Goal: Task Accomplishment & Management: Complete application form

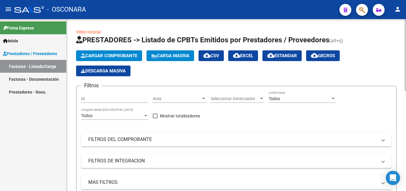
click at [103, 54] on span "Cargar Comprobante" at bounding box center [109, 55] width 56 height 5
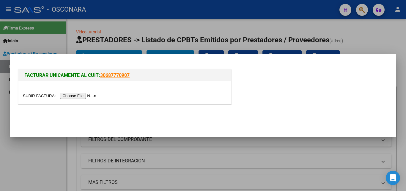
click at [81, 92] on input "file" at bounding box center [60, 95] width 75 height 6
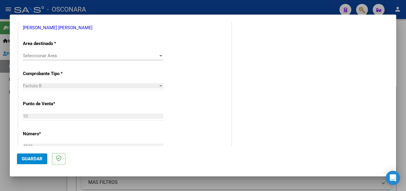
scroll to position [89, 0]
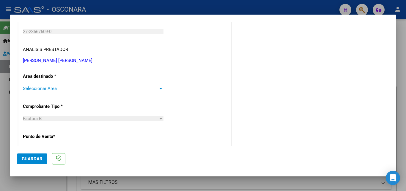
click at [96, 89] on span "Seleccionar Area" at bounding box center [90, 88] width 135 height 5
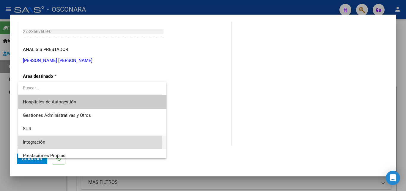
click at [59, 143] on span "Integración" at bounding box center [92, 141] width 139 height 13
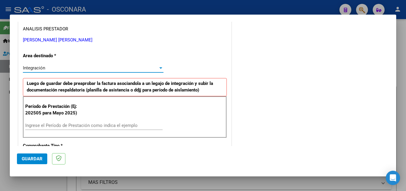
scroll to position [119, 0]
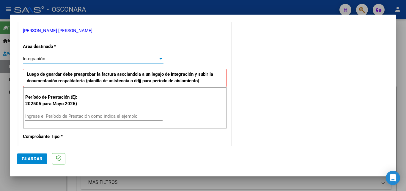
click at [78, 117] on input "Ingrese el Período de Prestación como indica el ejemplo" at bounding box center [93, 115] width 137 height 5
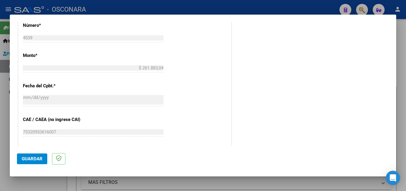
scroll to position [327, 0]
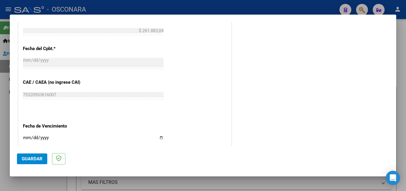
type input "202507"
click at [37, 159] on span "Guardar" at bounding box center [32, 158] width 21 height 5
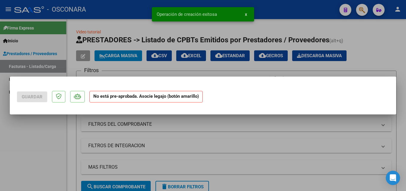
scroll to position [0, 0]
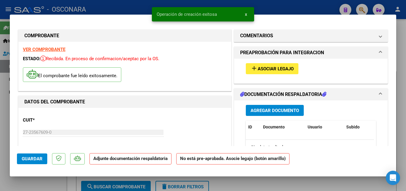
click at [265, 68] on span "Asociar Legajo" at bounding box center [276, 68] width 36 height 5
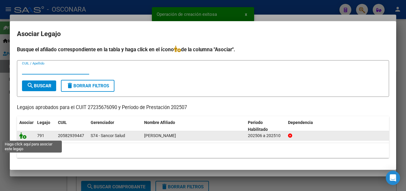
click at [22, 137] on icon at bounding box center [22, 135] width 7 height 7
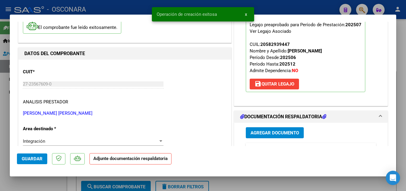
scroll to position [89, 0]
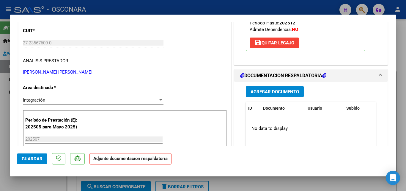
click at [283, 93] on span "Agregar Documento" at bounding box center [275, 91] width 48 height 5
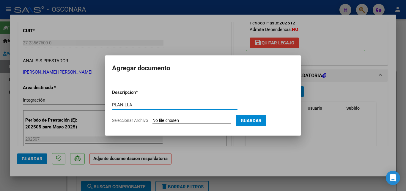
type input "PLANILLA"
click at [172, 119] on input "Seleccionar Archivo" at bounding box center [192, 121] width 79 height 6
type input "C:\fakepath\PLANILLA JULIO.pdf"
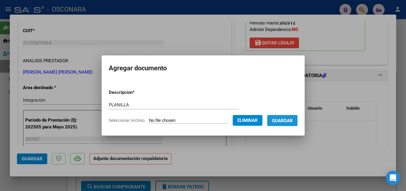
click at [291, 119] on span "Guardar" at bounding box center [282, 120] width 21 height 5
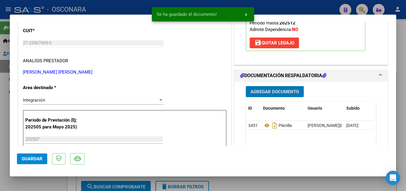
click at [38, 156] on span "Guardar" at bounding box center [32, 158] width 21 height 5
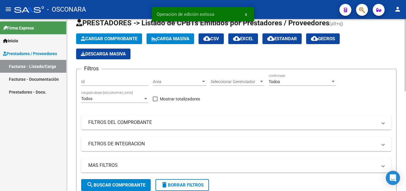
scroll to position [0, 0]
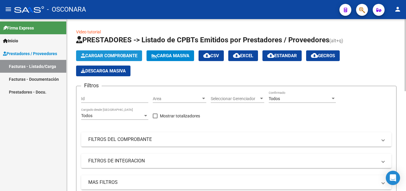
click at [106, 57] on span "Cargar Comprobante" at bounding box center [109, 55] width 56 height 5
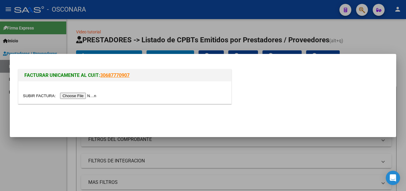
click at [77, 95] on input "file" at bounding box center [60, 95] width 75 height 6
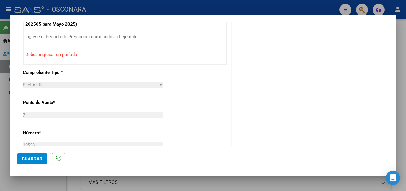
scroll to position [194, 0]
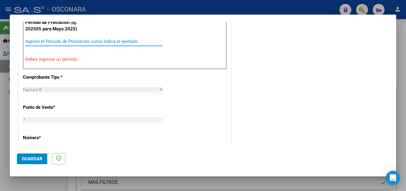
click at [85, 41] on input "Ingrese el Período de Prestación como indica el ejemplo" at bounding box center [93, 41] width 137 height 5
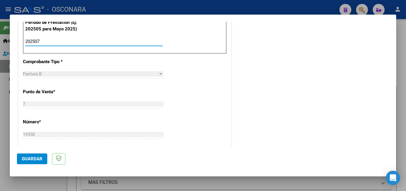
type input "202507"
click at [37, 157] on span "Guardar" at bounding box center [32, 158] width 21 height 5
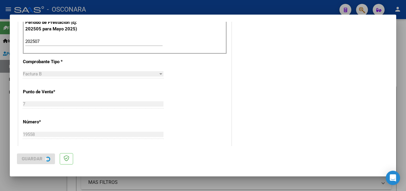
scroll to position [0, 0]
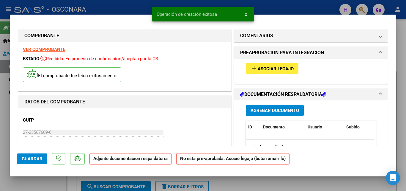
click at [281, 69] on span "Asociar Legajo" at bounding box center [276, 68] width 36 height 5
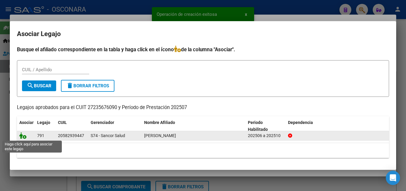
click at [22, 136] on icon at bounding box center [22, 135] width 7 height 7
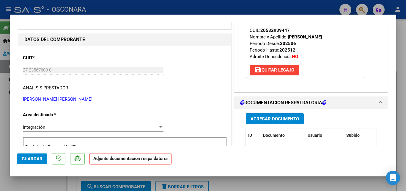
scroll to position [89, 0]
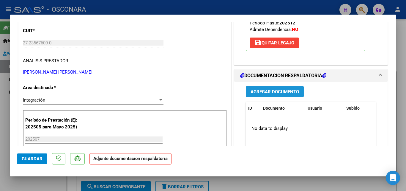
click at [279, 90] on span "Agregar Documento" at bounding box center [275, 91] width 48 height 5
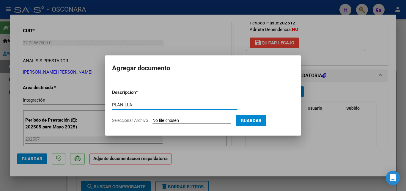
type input "PLANILLA"
click at [197, 120] on input "Seleccionar Archivo" at bounding box center [192, 121] width 79 height 6
type input "C:\fakepath\PLANILLA JULIO.pdf"
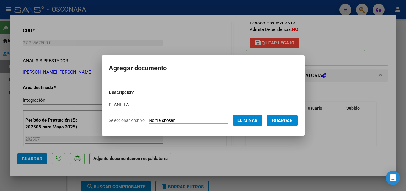
click at [290, 118] on span "Guardar" at bounding box center [282, 120] width 21 height 5
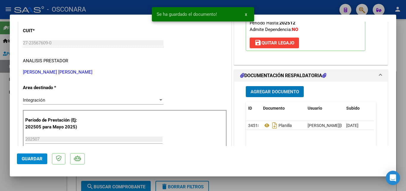
click at [47, 162] on mat-dialog-actions "Guardar" at bounding box center [203, 157] width 372 height 23
click at [40, 160] on span "Guardar" at bounding box center [32, 158] width 21 height 5
type input "$ 0,00"
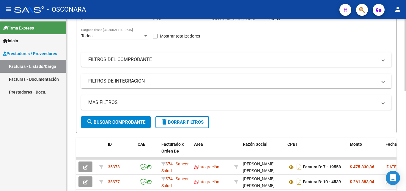
scroll to position [30, 0]
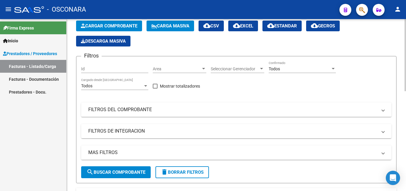
click at [111, 27] on span "Cargar Comprobante" at bounding box center [109, 25] width 56 height 5
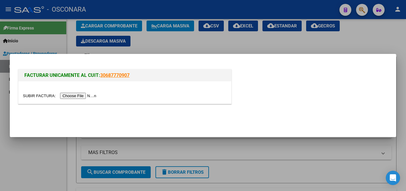
click at [88, 96] on input "file" at bounding box center [60, 95] width 75 height 6
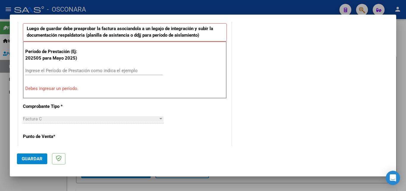
scroll to position [175, 0]
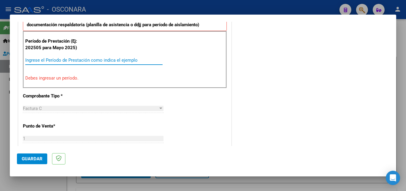
click at [75, 60] on input "Ingrese el Período de Prestación como indica el ejemplo" at bounding box center [93, 59] width 137 height 5
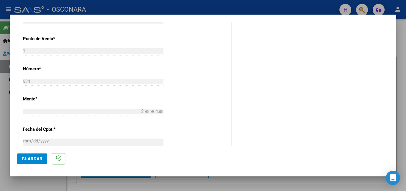
scroll to position [264, 0]
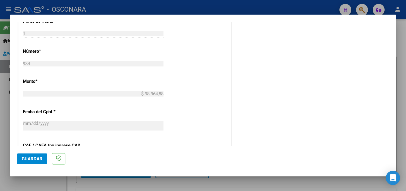
type input "202508"
click at [32, 158] on span "Guardar" at bounding box center [32, 158] width 21 height 5
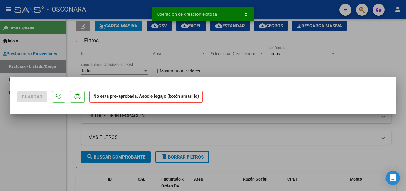
scroll to position [0, 0]
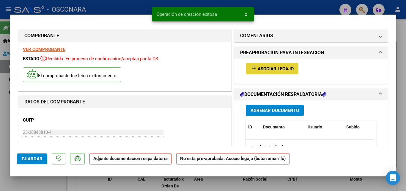
click at [283, 67] on span "Asociar Legajo" at bounding box center [276, 68] width 36 height 5
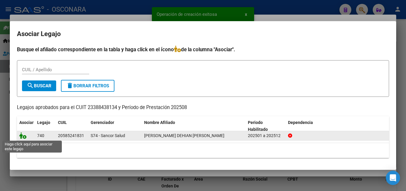
click at [24, 137] on icon at bounding box center [22, 135] width 7 height 7
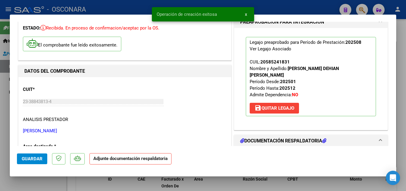
scroll to position [59, 0]
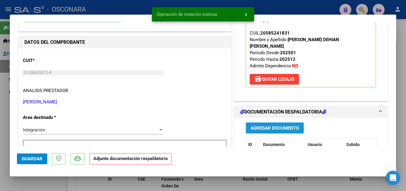
click at [263, 124] on button "Agregar Documento" at bounding box center [275, 127] width 58 height 11
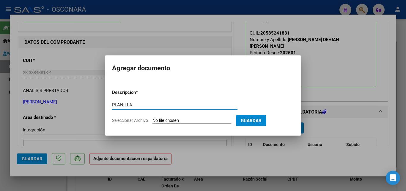
type input "PLANILLA"
click at [194, 121] on input "Seleccionar Archivo" at bounding box center [192, 121] width 79 height 6
type input "C:\fakepath\Planilla.pdf"
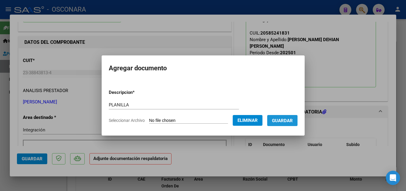
click at [282, 122] on span "Guardar" at bounding box center [282, 120] width 21 height 5
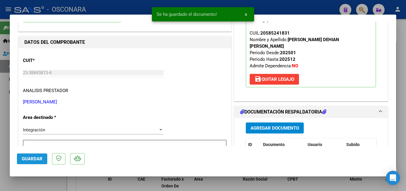
click at [39, 160] on span "Guardar" at bounding box center [32, 158] width 21 height 5
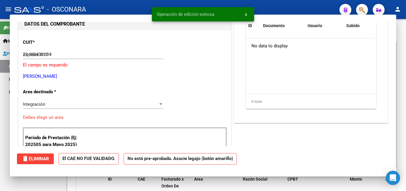
type input "$ 0,00"
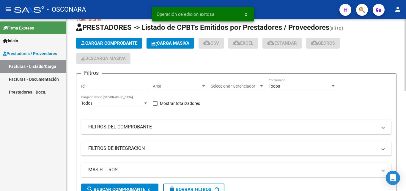
scroll to position [0, 0]
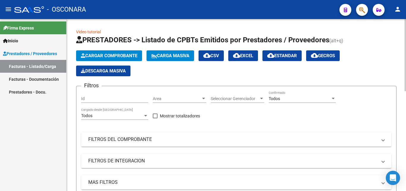
click at [114, 49] on app-list-header "PRESTADORES -> Listado de CPBTs Emitidos por Prestadores / Proveedores (alt+q) …" at bounding box center [236, 123] width 320 height 177
click at [111, 53] on span "Cargar Comprobante" at bounding box center [109, 55] width 56 height 5
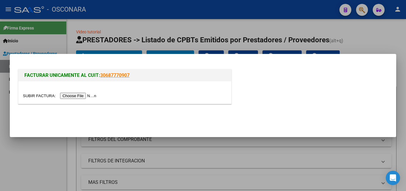
click at [80, 94] on input "file" at bounding box center [60, 95] width 75 height 6
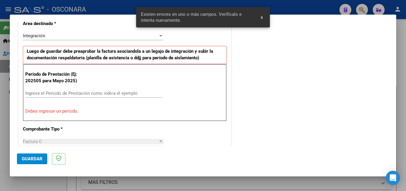
scroll to position [175, 0]
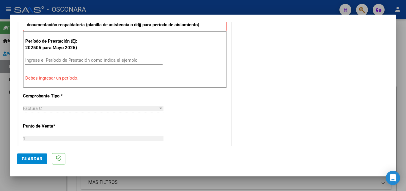
click at [74, 62] on input "Ingrese el Período de Prestación como indica el ejemplo" at bounding box center [93, 59] width 137 height 5
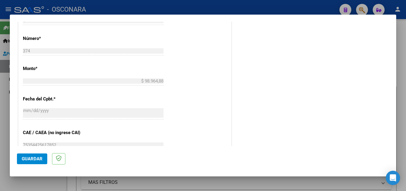
scroll to position [294, 0]
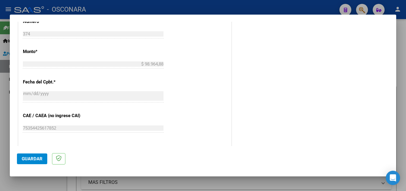
type input "202508"
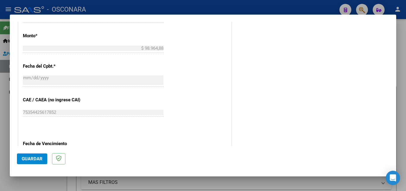
scroll to position [323, 0]
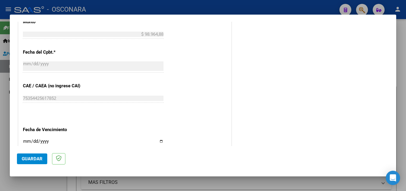
click at [28, 161] on span "Guardar" at bounding box center [32, 158] width 21 height 5
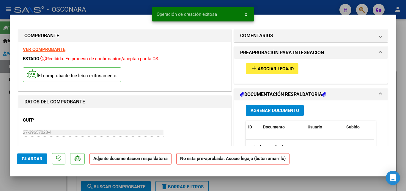
click at [273, 71] on span "Asociar Legajo" at bounding box center [276, 68] width 36 height 5
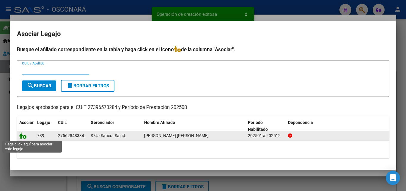
click at [24, 137] on icon at bounding box center [22, 135] width 7 height 7
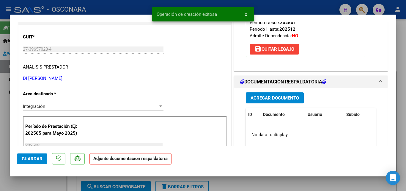
scroll to position [89, 0]
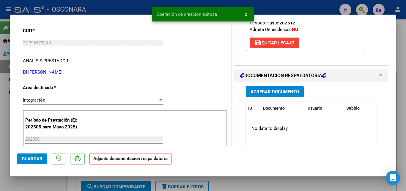
click at [285, 94] on span "Agregar Documento" at bounding box center [275, 91] width 48 height 5
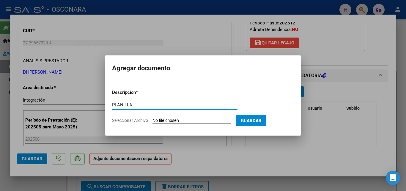
type input "PLANILLA"
click at [183, 118] on input "Seleccionar Archivo" at bounding box center [192, 121] width 79 height 6
type input "C:\fakepath\PLANILLA.pdf"
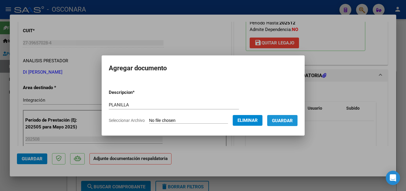
click at [293, 118] on span "Guardar" at bounding box center [282, 120] width 21 height 5
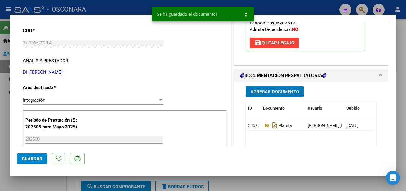
click at [34, 162] on button "Guardar" at bounding box center [32, 158] width 30 height 11
type input "$ 0,00"
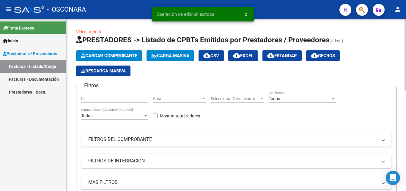
click at [110, 56] on span "Cargar Comprobante" at bounding box center [109, 55] width 56 height 5
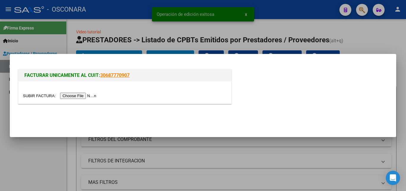
click at [78, 93] on input "file" at bounding box center [60, 95] width 75 height 6
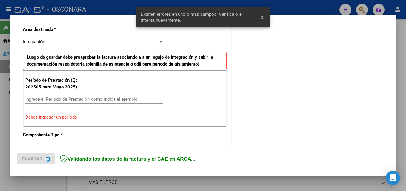
scroll to position [145, 0]
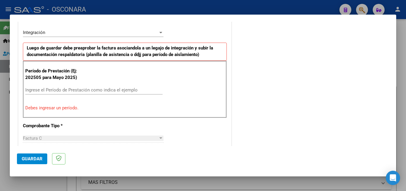
click at [94, 90] on input "Ingrese el Período de Prestación como indica el ejemplo" at bounding box center [93, 89] width 137 height 5
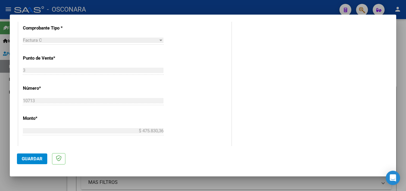
scroll to position [264, 0]
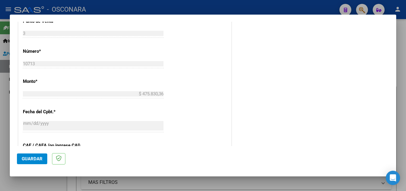
type input "202508"
click at [21, 158] on button "Guardar" at bounding box center [32, 158] width 30 height 11
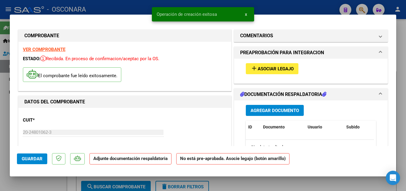
click at [274, 65] on button "add Asociar Legajo" at bounding box center [272, 68] width 53 height 11
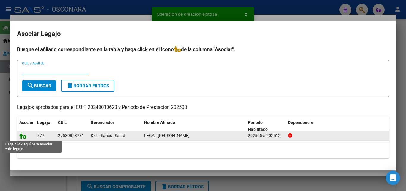
click at [21, 137] on icon at bounding box center [22, 135] width 7 height 7
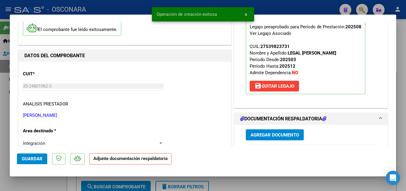
scroll to position [119, 0]
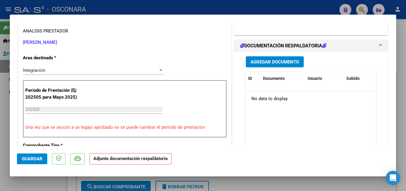
click at [271, 64] on span "Agregar Documento" at bounding box center [275, 61] width 48 height 5
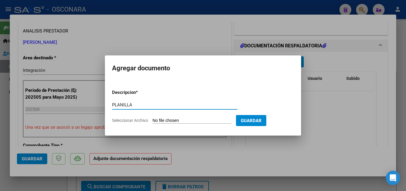
type input "PLANILLA"
click at [171, 122] on input "Seleccionar Archivo" at bounding box center [192, 121] width 79 height 6
type input "C:\fakepath\Planilla.pdf"
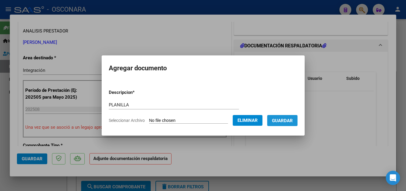
click at [288, 120] on span "Guardar" at bounding box center [282, 120] width 21 height 5
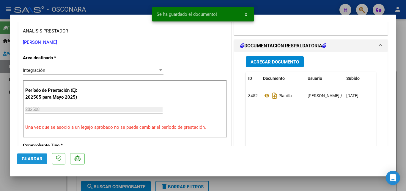
click at [32, 158] on span "Guardar" at bounding box center [32, 158] width 21 height 5
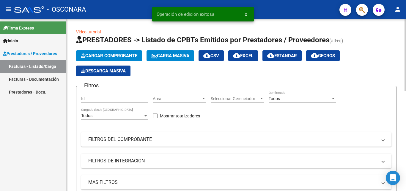
click at [121, 57] on span "Cargar Comprobante" at bounding box center [109, 55] width 56 height 5
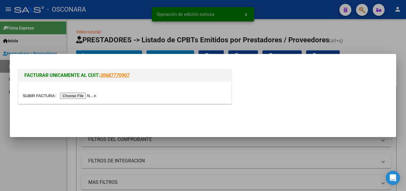
click at [92, 98] on input "file" at bounding box center [60, 95] width 75 height 6
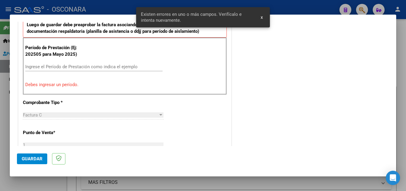
scroll to position [175, 0]
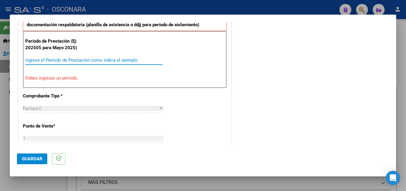
click at [61, 57] on input "Ingrese el Período de Prestación como indica el ejemplo" at bounding box center [93, 59] width 137 height 5
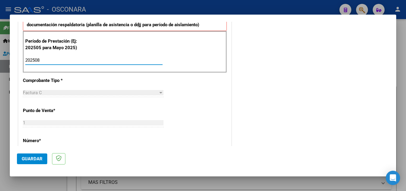
type input "202508"
click at [40, 156] on span "Guardar" at bounding box center [32, 158] width 21 height 5
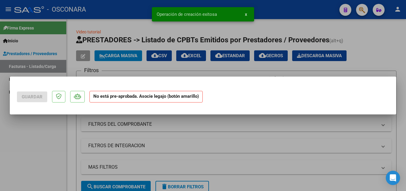
scroll to position [0, 0]
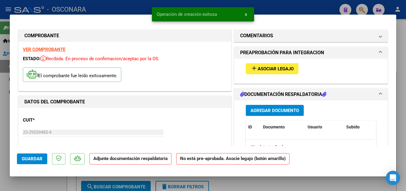
click at [274, 71] on span "Asociar Legajo" at bounding box center [276, 68] width 36 height 5
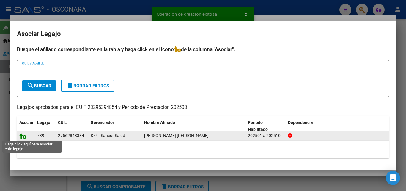
click at [25, 135] on icon at bounding box center [22, 135] width 7 height 7
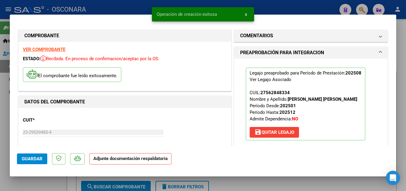
scroll to position [59, 0]
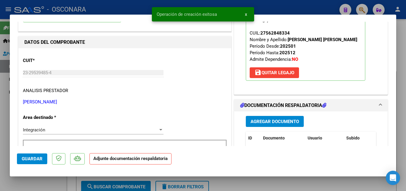
click at [267, 121] on span "Agregar Documento" at bounding box center [275, 121] width 48 height 5
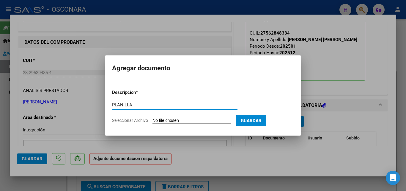
type input "PLANILLA"
click at [188, 121] on input "Seleccionar Archivo" at bounding box center [192, 121] width 79 height 6
type input "C:\fakepath\Planilla.pdf"
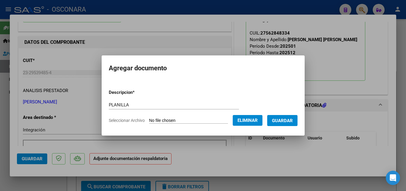
click at [293, 121] on span "Guardar" at bounding box center [282, 120] width 21 height 5
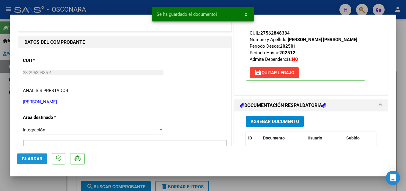
click at [32, 156] on span "Guardar" at bounding box center [32, 158] width 21 height 5
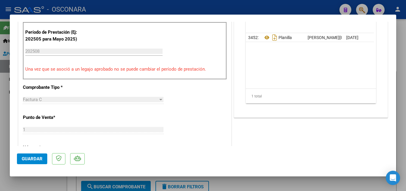
scroll to position [178, 0]
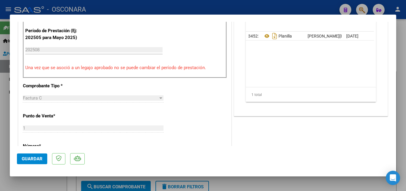
click at [24, 158] on span "Guardar" at bounding box center [32, 158] width 21 height 5
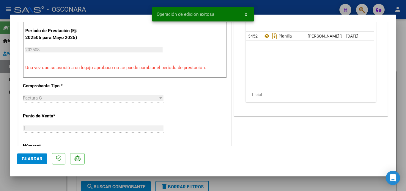
type input "$ 0,00"
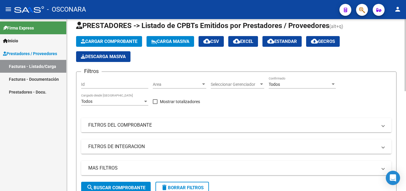
scroll to position [0, 0]
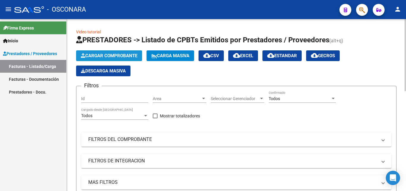
click at [115, 58] on span "Cargar Comprobante" at bounding box center [109, 55] width 56 height 5
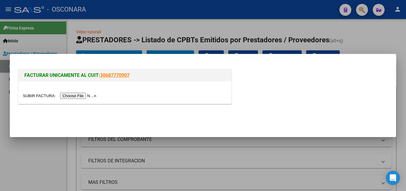
click at [79, 94] on input "file" at bounding box center [60, 95] width 75 height 6
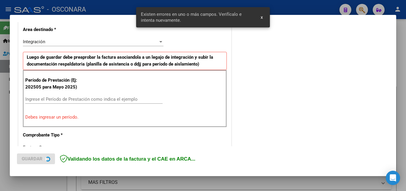
scroll to position [145, 0]
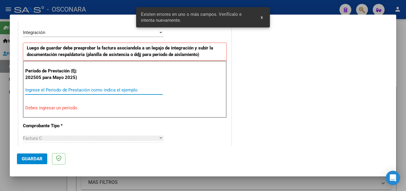
click at [75, 92] on input "Ingrese el Período de Prestación como indica el ejemplo" at bounding box center [93, 89] width 137 height 5
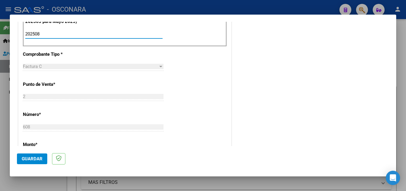
scroll to position [234, 0]
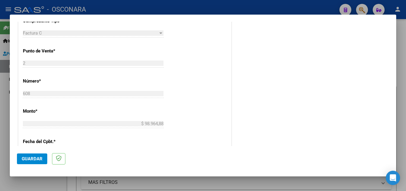
type input "202508"
click at [35, 157] on span "Guardar" at bounding box center [32, 158] width 21 height 5
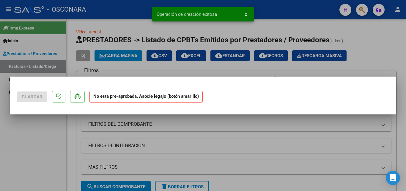
scroll to position [0, 0]
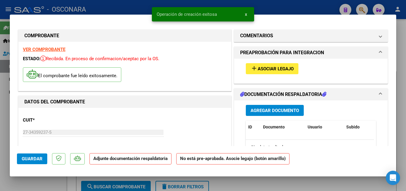
click at [278, 68] on span "Asociar Legajo" at bounding box center [276, 68] width 36 height 5
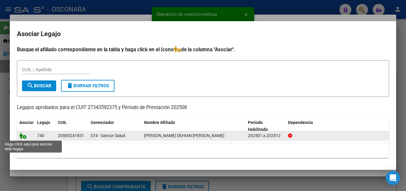
click at [24, 134] on icon at bounding box center [22, 135] width 7 height 7
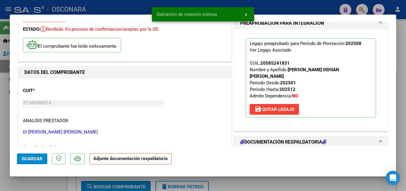
scroll to position [59, 0]
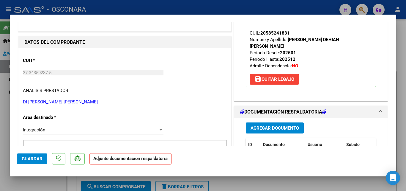
click at [274, 130] on span "Agregar Documento" at bounding box center [275, 127] width 48 height 5
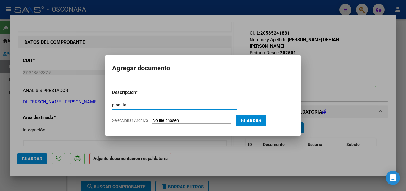
type input "planilla"
click at [160, 119] on input "Seleccionar Archivo" at bounding box center [192, 121] width 79 height 6
type input "C:\fakepath\PLANILLA.pdf"
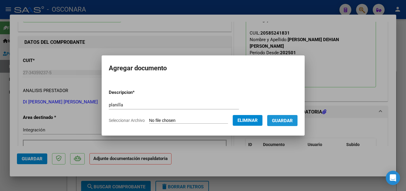
click at [298, 119] on button "Guardar" at bounding box center [282, 120] width 30 height 11
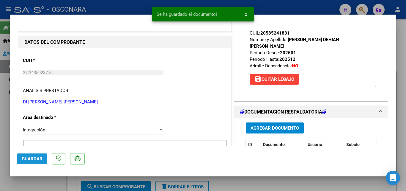
click at [30, 159] on span "Guardar" at bounding box center [32, 158] width 21 height 5
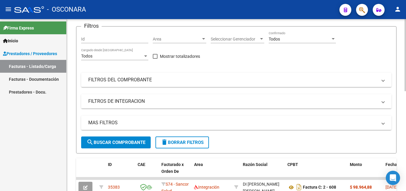
scroll to position [0, 0]
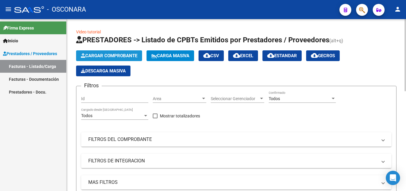
click at [103, 56] on span "Cargar Comprobante" at bounding box center [109, 55] width 56 height 5
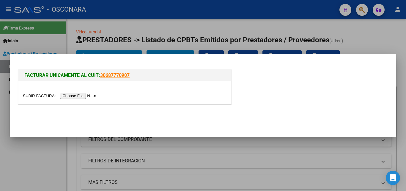
click at [79, 94] on input "file" at bounding box center [60, 95] width 75 height 6
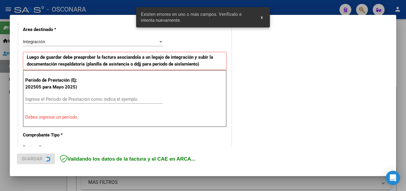
scroll to position [145, 0]
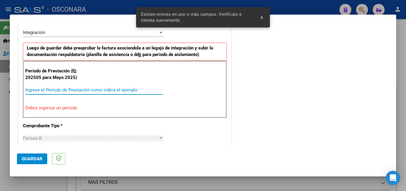
click at [80, 89] on input "Ingrese el Período de Prestación como indica el ejemplo" at bounding box center [93, 89] width 137 height 5
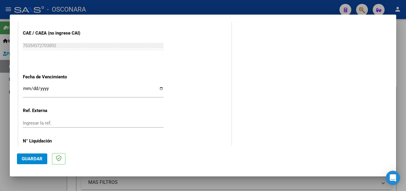
scroll to position [399, 0]
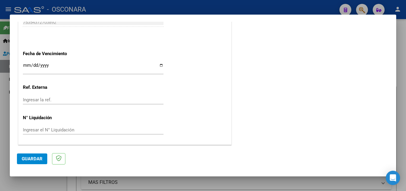
type input "202508"
click at [29, 153] on button "Guardar" at bounding box center [32, 158] width 30 height 11
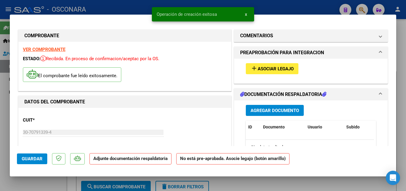
click at [284, 70] on span "Asociar Legajo" at bounding box center [276, 68] width 36 height 5
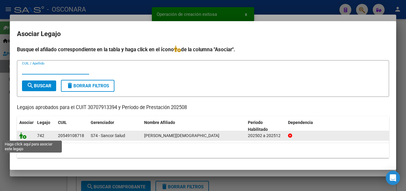
click at [20, 136] on icon at bounding box center [22, 135] width 7 height 7
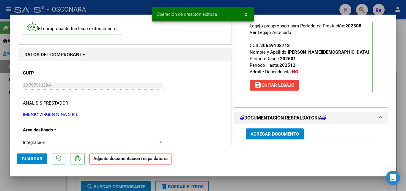
scroll to position [89, 0]
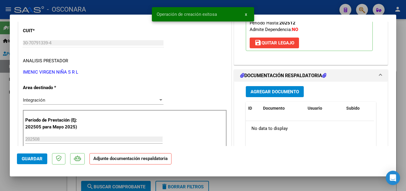
click at [280, 94] on span "Agregar Documento" at bounding box center [275, 91] width 48 height 5
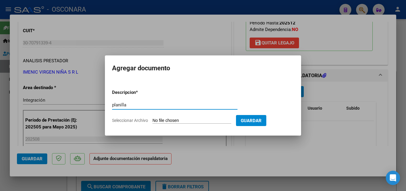
type input "planilla"
click at [189, 119] on input "Seleccionar Archivo" at bounding box center [192, 121] width 79 height 6
type input "C:\fakepath\Planilla.pdf"
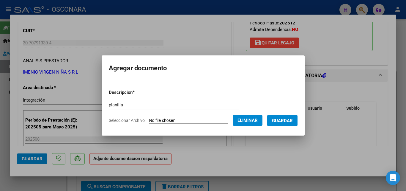
click at [287, 118] on span "Guardar" at bounding box center [282, 120] width 21 height 5
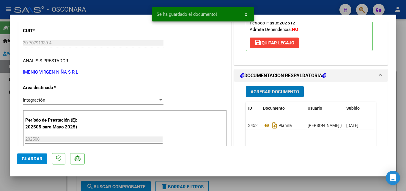
click at [34, 162] on button "Guardar" at bounding box center [32, 158] width 30 height 11
type input "$ 0,00"
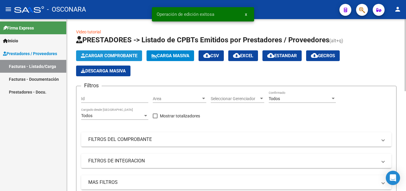
click at [100, 57] on span "Cargar Comprobante" at bounding box center [109, 55] width 56 height 5
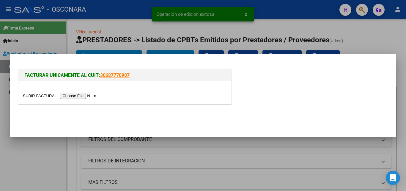
click at [78, 96] on input "file" at bounding box center [60, 95] width 75 height 6
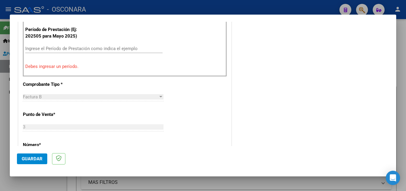
scroll to position [145, 0]
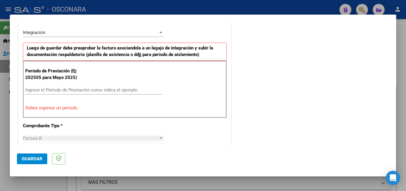
click at [79, 93] on div "Ingrese el Período de Prestación como indica el ejemplo" at bounding box center [93, 89] width 137 height 9
click at [88, 89] on input "Ingrese el Período de Prestación como indica el ejemplo" at bounding box center [93, 89] width 137 height 5
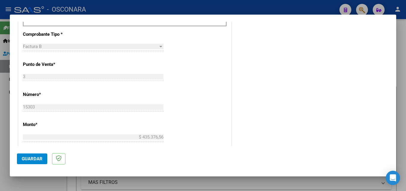
scroll to position [264, 0]
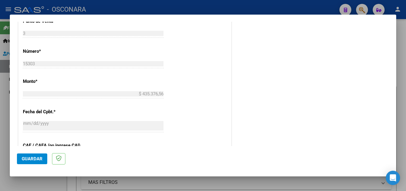
type input "202508"
click at [25, 157] on span "Guardar" at bounding box center [32, 158] width 21 height 5
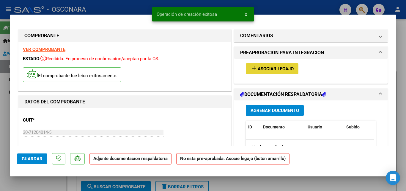
click at [271, 71] on button "add Asociar Legajo" at bounding box center [272, 68] width 53 height 11
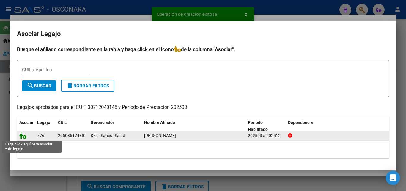
click at [23, 135] on icon at bounding box center [22, 135] width 7 height 7
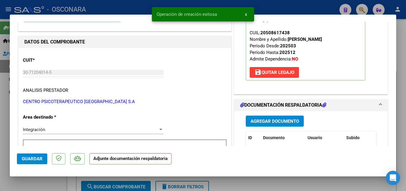
scroll to position [89, 0]
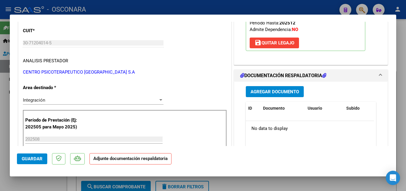
click at [281, 93] on span "Agregar Documento" at bounding box center [275, 91] width 48 height 5
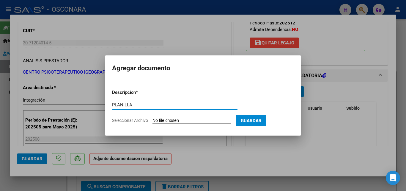
type input "PLANILLA"
click at [169, 121] on input "Seleccionar Archivo" at bounding box center [192, 121] width 79 height 6
type input "C:\fakepath\PLANILLAS.pdf"
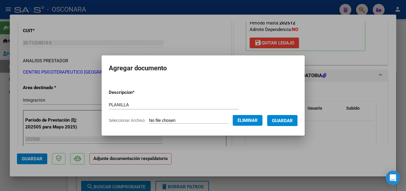
click at [285, 122] on span "Guardar" at bounding box center [282, 120] width 21 height 5
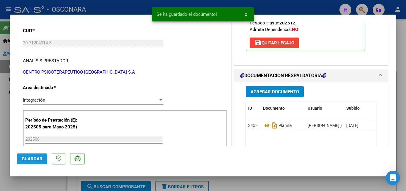
click at [37, 156] on span "Guardar" at bounding box center [32, 158] width 21 height 5
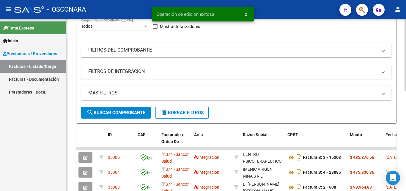
scroll to position [119, 0]
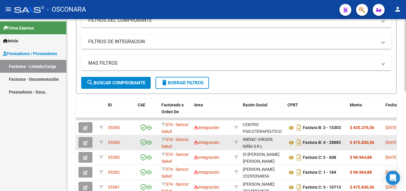
click at [88, 143] on button "button" at bounding box center [85, 142] width 14 height 11
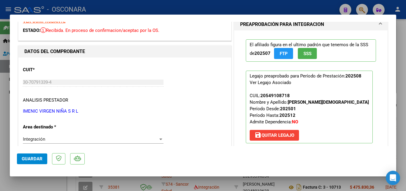
scroll to position [89, 0]
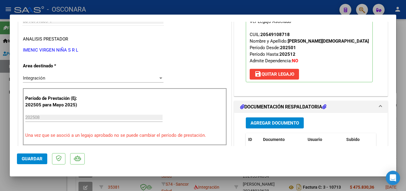
type input "$ 0,00"
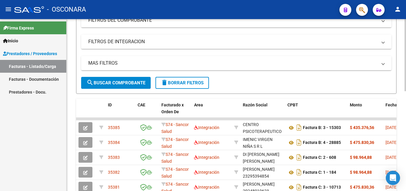
scroll to position [0, 0]
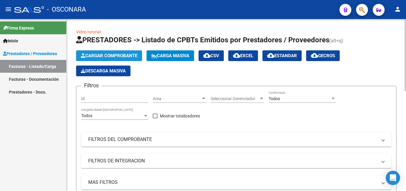
click at [108, 53] on button "Cargar Comprobante" at bounding box center [109, 55] width 66 height 11
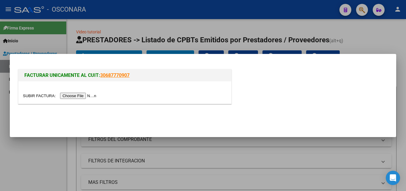
click at [85, 95] on input "file" at bounding box center [60, 95] width 75 height 6
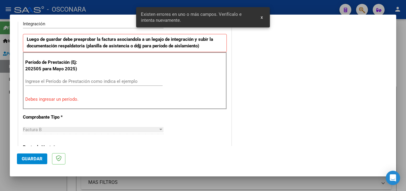
scroll to position [164, 0]
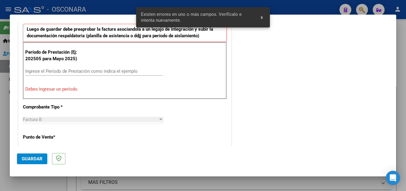
click at [59, 72] on input "Ingrese el Período de Prestación como indica el ejemplo" at bounding box center [93, 70] width 137 height 5
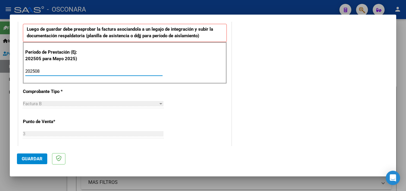
type input "202508"
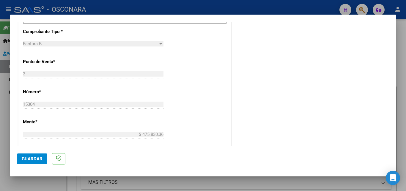
scroll to position [221, 0]
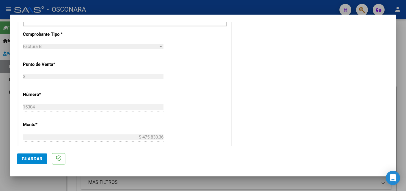
click at [37, 156] on span "Guardar" at bounding box center [32, 158] width 21 height 5
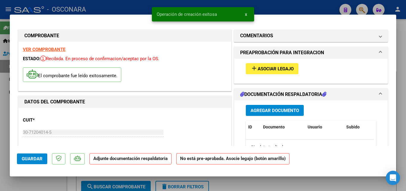
click at [273, 71] on span "Asociar Legajo" at bounding box center [276, 68] width 36 height 5
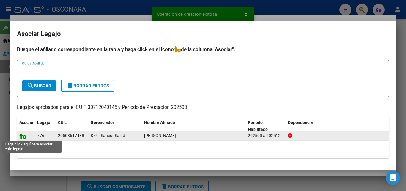
click at [23, 136] on icon at bounding box center [22, 135] width 7 height 7
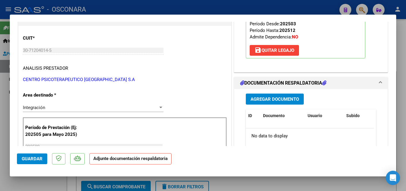
scroll to position [89, 0]
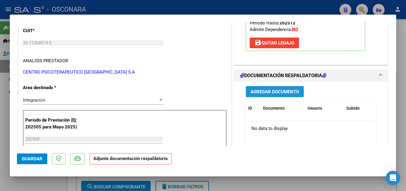
click at [267, 93] on span "Agregar Documento" at bounding box center [275, 91] width 48 height 5
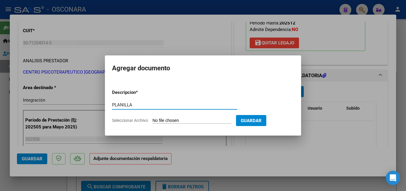
type input "PLANILLA"
click at [159, 122] on input "Seleccionar Archivo" at bounding box center [192, 121] width 79 height 6
type input "C:\fakepath\Planilla.pdf"
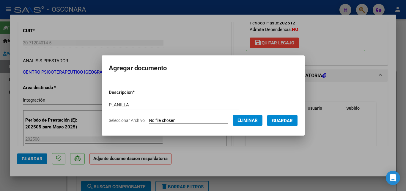
click at [293, 121] on span "Guardar" at bounding box center [282, 120] width 21 height 5
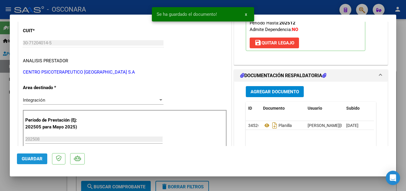
click at [26, 162] on button "Guardar" at bounding box center [32, 158] width 30 height 11
type input "$ 0,00"
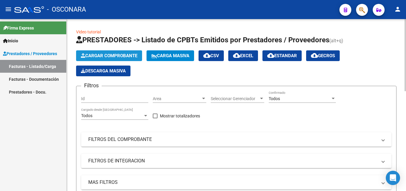
click at [119, 53] on span "Cargar Comprobante" at bounding box center [109, 55] width 56 height 5
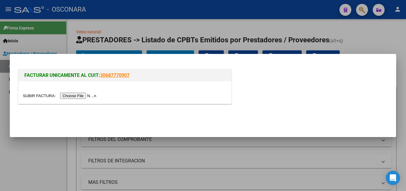
drag, startPoint x: 86, startPoint y: 90, endPoint x: 82, endPoint y: 95, distance: 5.9
click at [86, 91] on div at bounding box center [124, 92] width 213 height 22
click at [82, 95] on input "file" at bounding box center [60, 95] width 75 height 6
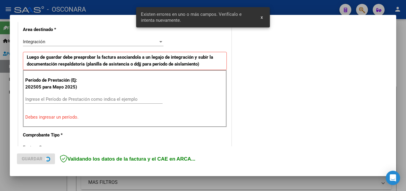
scroll to position [145, 0]
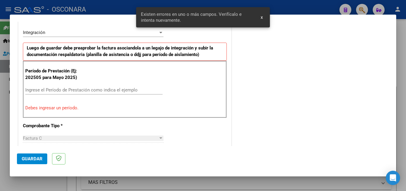
click at [78, 91] on input "Ingrese el Período de Prestación como indica el ejemplo" at bounding box center [93, 89] width 137 height 5
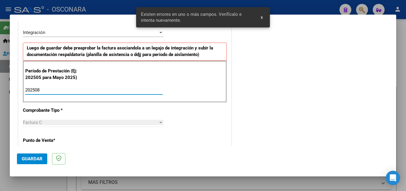
type input "202508"
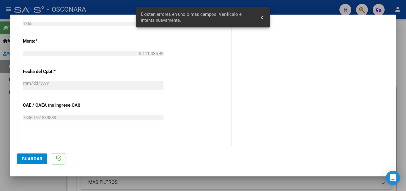
scroll to position [294, 0]
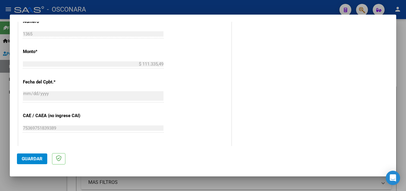
click at [29, 159] on span "Guardar" at bounding box center [32, 158] width 21 height 5
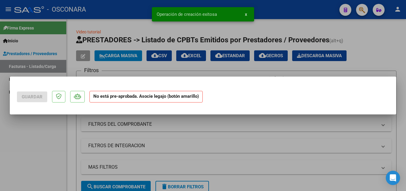
scroll to position [0, 0]
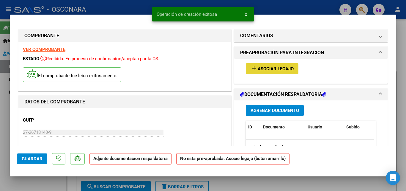
click at [271, 70] on span "Asociar Legajo" at bounding box center [276, 68] width 36 height 5
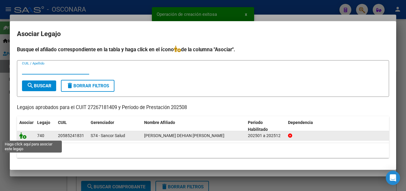
click at [23, 137] on icon at bounding box center [22, 135] width 7 height 7
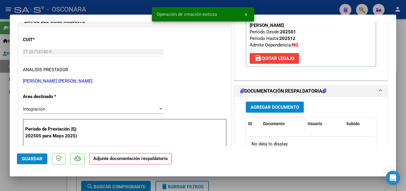
scroll to position [89, 0]
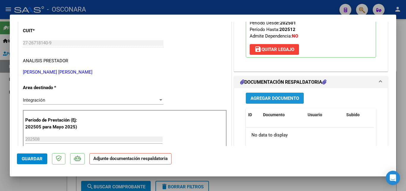
click at [287, 98] on span "Agregar Documento" at bounding box center [275, 97] width 48 height 5
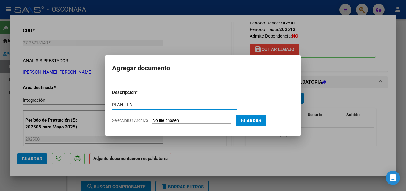
type input "PLANILLA"
click at [188, 118] on input "Seleccionar Archivo" at bounding box center [192, 121] width 79 height 6
type input "C:\fakepath\planilla.pdf"
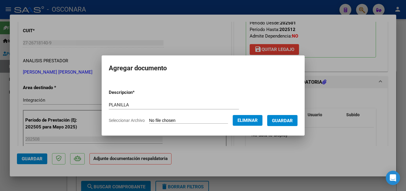
click at [284, 121] on span "Guardar" at bounding box center [282, 120] width 21 height 5
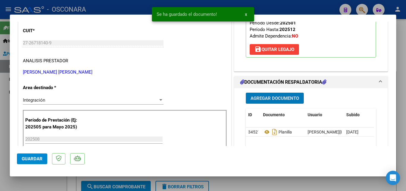
click at [24, 160] on span "Guardar" at bounding box center [32, 158] width 21 height 5
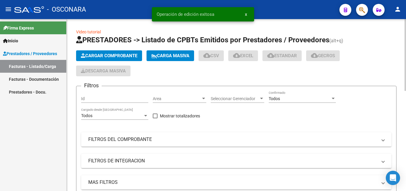
click at [119, 56] on span "Cargar Comprobante" at bounding box center [109, 55] width 56 height 5
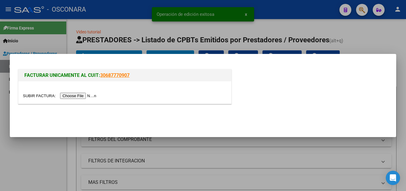
click at [83, 95] on input "file" at bounding box center [60, 95] width 75 height 6
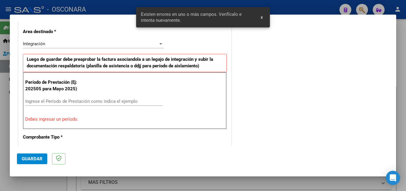
scroll to position [134, 0]
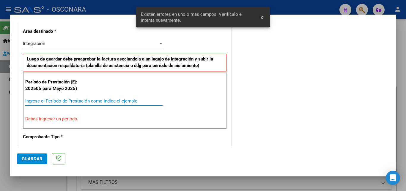
click at [73, 101] on input "Ingrese el Período de Prestación como indica el ejemplo" at bounding box center [93, 100] width 137 height 5
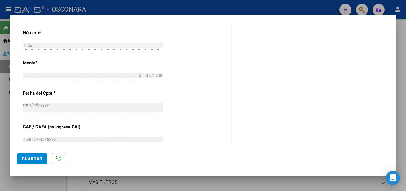
scroll to position [283, 0]
type input "202508"
click at [42, 155] on button "Guardar" at bounding box center [32, 158] width 30 height 11
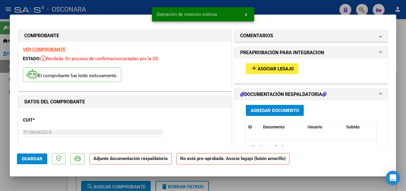
click at [275, 69] on span "Asociar Legajo" at bounding box center [276, 68] width 36 height 5
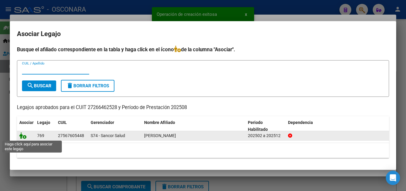
click at [23, 136] on icon at bounding box center [22, 135] width 7 height 7
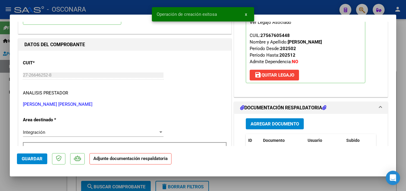
scroll to position [59, 0]
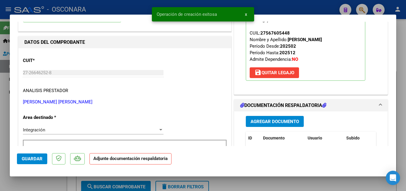
click at [257, 119] on span "Agregar Documento" at bounding box center [275, 121] width 48 height 5
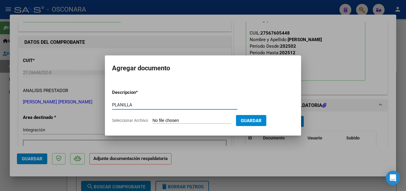
type input "PLANILLA"
click at [184, 120] on input "Seleccionar Archivo" at bounding box center [192, 121] width 79 height 6
type input "C:\fakepath\Planilla.pdf"
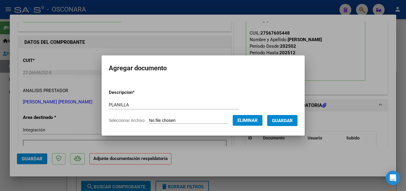
click at [293, 123] on span "Guardar" at bounding box center [282, 120] width 21 height 5
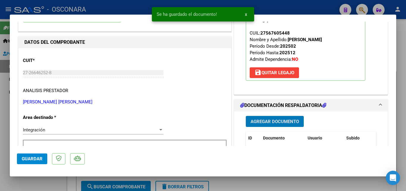
click at [42, 160] on span "Guardar" at bounding box center [32, 158] width 21 height 5
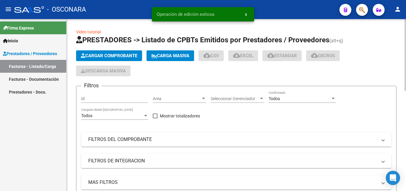
click at [103, 51] on button "Cargar Comprobante" at bounding box center [109, 55] width 66 height 11
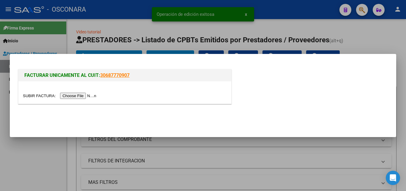
click at [85, 94] on input "file" at bounding box center [60, 95] width 75 height 6
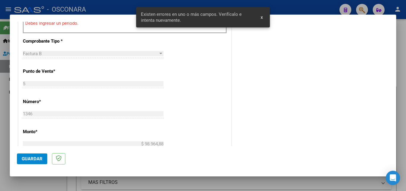
scroll to position [194, 0]
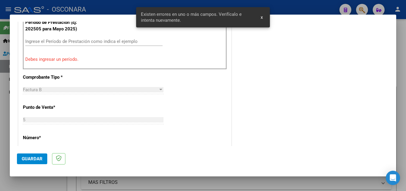
click at [79, 43] on input "Ingrese el Período de Prestación como indica el ejemplo" at bounding box center [93, 41] width 137 height 5
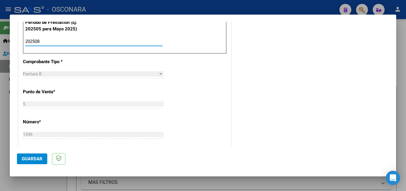
type input "202508"
click at [29, 161] on button "Guardar" at bounding box center [32, 158] width 30 height 11
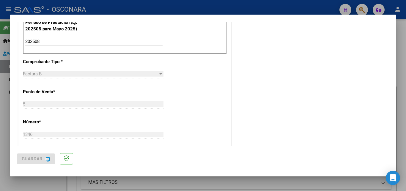
scroll to position [0, 0]
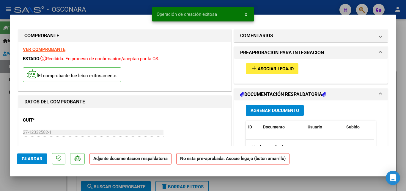
click at [277, 69] on span "Asociar Legajo" at bounding box center [276, 68] width 36 height 5
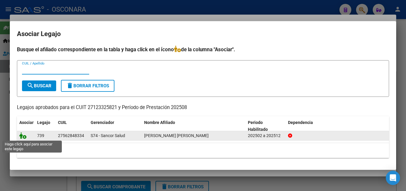
click at [23, 136] on icon at bounding box center [22, 135] width 7 height 7
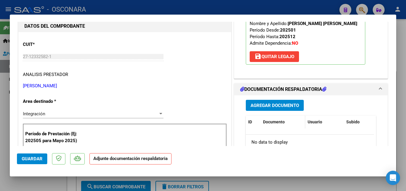
scroll to position [89, 0]
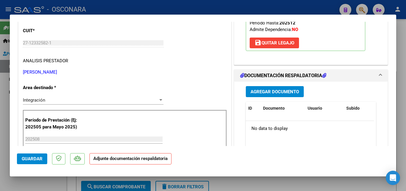
click at [279, 93] on span "Agregar Documento" at bounding box center [275, 91] width 48 height 5
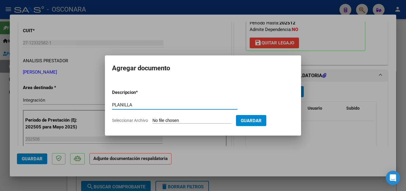
type input "PLANILLA"
click at [188, 122] on input "Seleccionar Archivo" at bounding box center [192, 121] width 79 height 6
type input "C:\fakepath\Planilla.pdf"
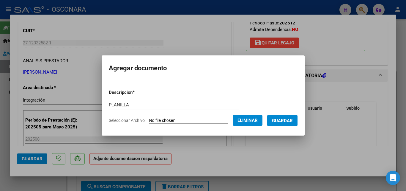
drag, startPoint x: 286, startPoint y: 123, endPoint x: 290, endPoint y: 125, distance: 4.7
click at [288, 123] on button "Guardar" at bounding box center [282, 120] width 30 height 11
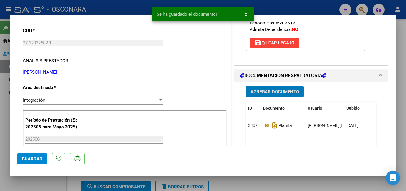
click at [39, 159] on span "Guardar" at bounding box center [32, 158] width 21 height 5
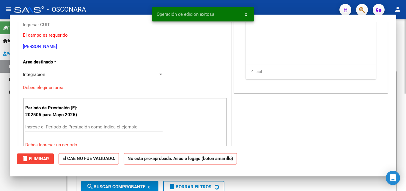
scroll to position [0, 0]
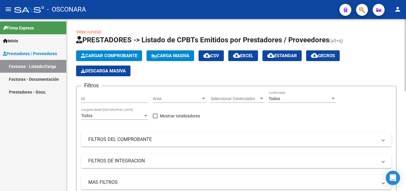
click at [109, 54] on span "Cargar Comprobante" at bounding box center [109, 55] width 56 height 5
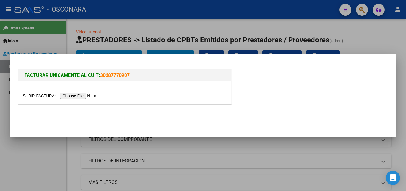
click at [95, 92] on div at bounding box center [125, 95] width 204 height 7
click at [87, 95] on input "file" at bounding box center [60, 95] width 75 height 6
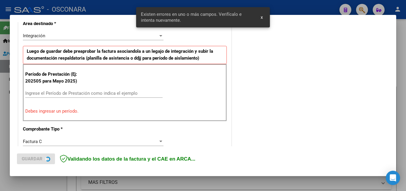
scroll to position [145, 0]
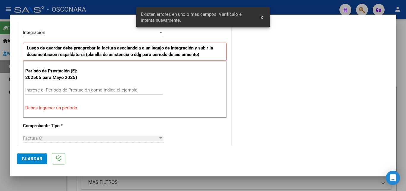
click at [68, 86] on div "Ingrese el Período de Prestación como indica el ejemplo" at bounding box center [93, 89] width 137 height 9
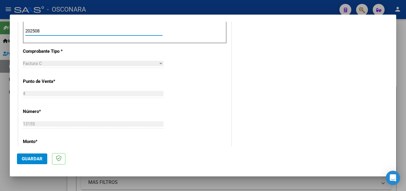
scroll to position [205, 0]
type input "202508"
click at [37, 158] on span "Guardar" at bounding box center [32, 158] width 21 height 5
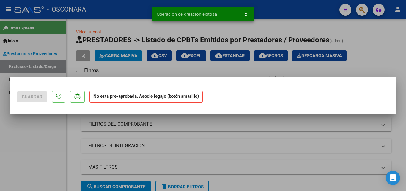
scroll to position [0, 0]
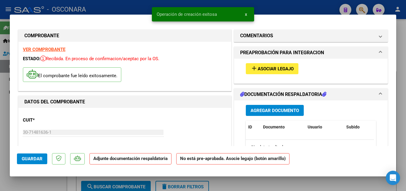
click at [286, 68] on span "Asociar Legajo" at bounding box center [276, 68] width 36 height 5
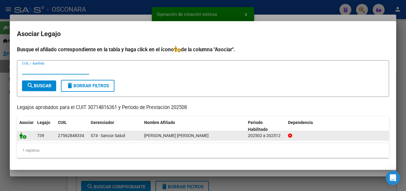
click at [26, 137] on icon at bounding box center [22, 135] width 7 height 7
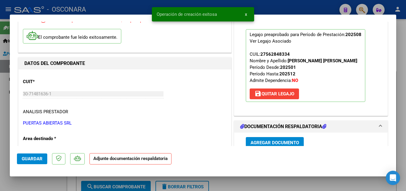
scroll to position [89, 0]
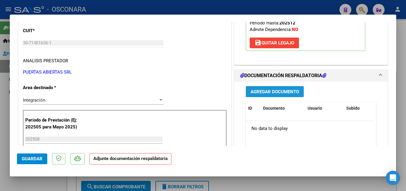
click at [272, 92] on span "Agregar Documento" at bounding box center [275, 91] width 48 height 5
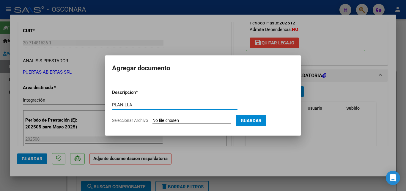
type input "PLANILLA"
click at [206, 122] on input "Seleccionar Archivo" at bounding box center [192, 121] width 79 height 6
type input "C:\fakepath\PLANILLA.pdf"
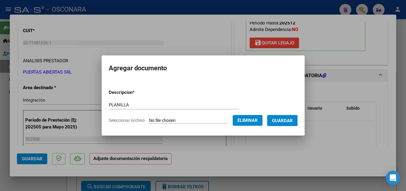
click at [287, 117] on button "Guardar" at bounding box center [282, 120] width 30 height 11
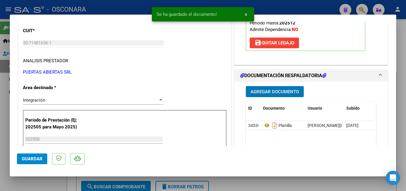
click at [39, 158] on span "Guardar" at bounding box center [32, 158] width 21 height 5
type input "$ 0,00"
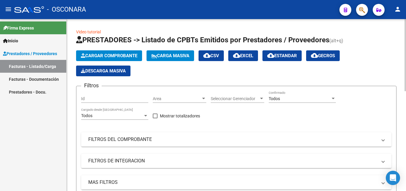
click at [112, 54] on span "Cargar Comprobante" at bounding box center [109, 55] width 56 height 5
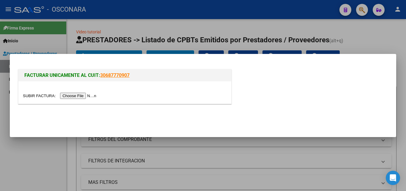
click at [82, 94] on input "file" at bounding box center [60, 95] width 75 height 6
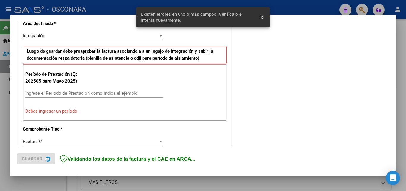
scroll to position [145, 0]
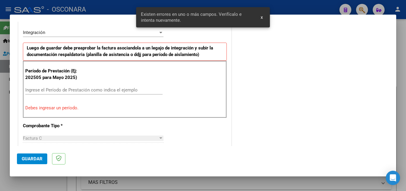
click at [99, 90] on input "Ingrese el Período de Prestación como indica el ejemplo" at bounding box center [93, 89] width 137 height 5
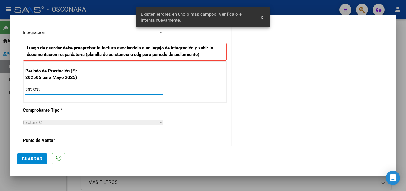
type input "202508"
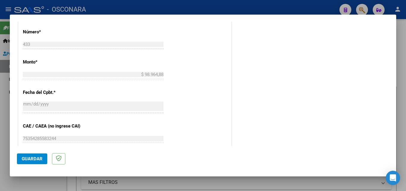
scroll to position [294, 0]
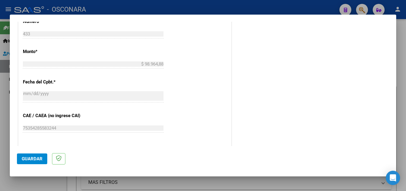
click at [33, 157] on span "Guardar" at bounding box center [32, 158] width 21 height 5
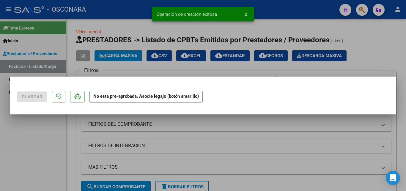
scroll to position [0, 0]
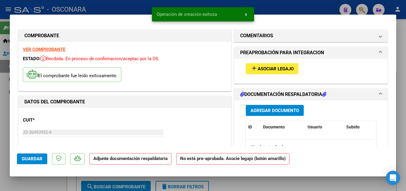
click at [286, 67] on span "Asociar Legajo" at bounding box center [276, 68] width 36 height 5
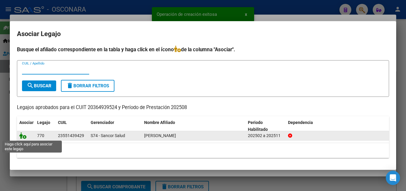
click at [23, 137] on icon at bounding box center [22, 135] width 7 height 7
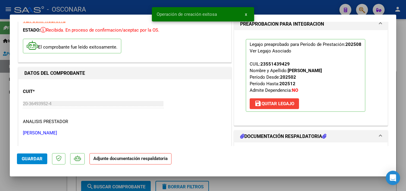
scroll to position [89, 0]
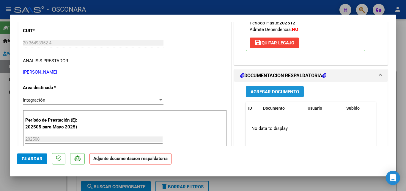
click at [283, 96] on button "Agregar Documento" at bounding box center [275, 91] width 58 height 11
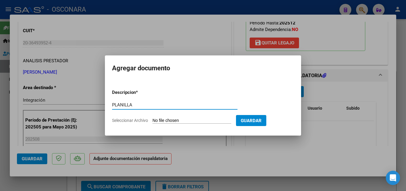
type input "PLANILLA"
click at [203, 117] on form "Descripcion * PLANILLA Escriba aquí una descripcion Seleccionar Archivo Guardar" at bounding box center [203, 105] width 182 height 43
click at [176, 119] on input "Seleccionar Archivo" at bounding box center [192, 121] width 79 height 6
type input "C:\fakepath\Planilla.pdf"
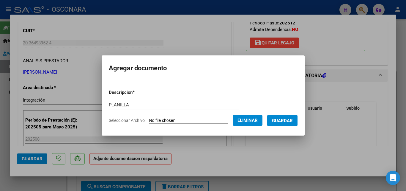
click at [286, 119] on span "Guardar" at bounding box center [282, 120] width 21 height 5
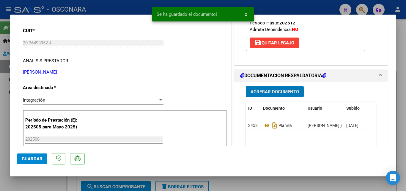
click at [36, 156] on span "Guardar" at bounding box center [32, 158] width 21 height 5
type input "$ 0,00"
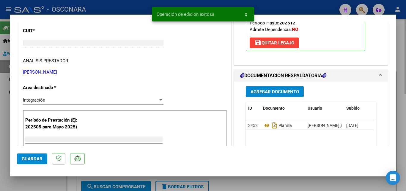
scroll to position [0, 0]
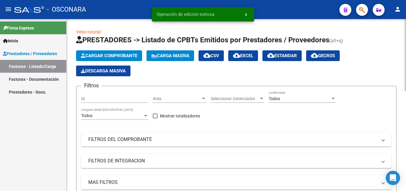
click at [113, 55] on span "Cargar Comprobante" at bounding box center [109, 55] width 56 height 5
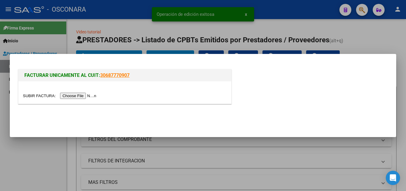
click at [94, 96] on input "file" at bounding box center [60, 95] width 75 height 6
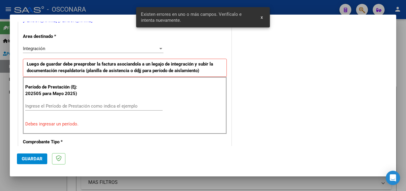
scroll to position [134, 0]
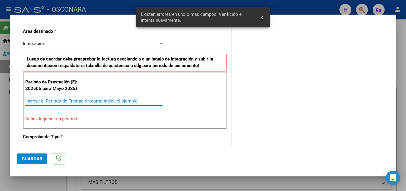
click at [77, 101] on input "Ingrese el Período de Prestación como indica el ejemplo" at bounding box center [93, 100] width 137 height 5
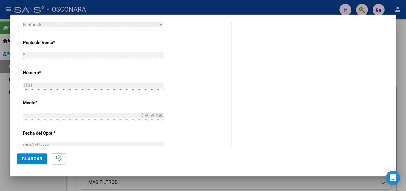
scroll to position [253, 0]
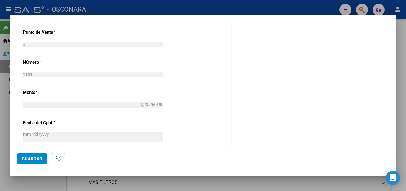
type input "202508"
click at [30, 158] on span "Guardar" at bounding box center [32, 158] width 21 height 5
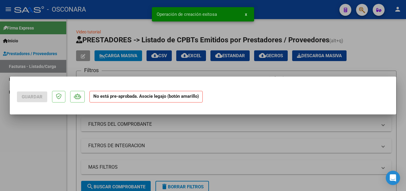
scroll to position [0, 0]
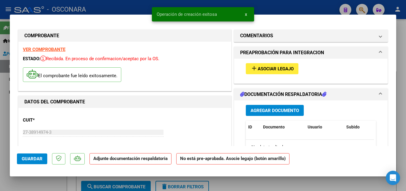
click at [279, 67] on span "Asociar Legajo" at bounding box center [276, 68] width 36 height 5
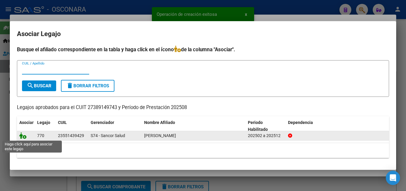
click at [26, 135] on icon at bounding box center [22, 135] width 7 height 7
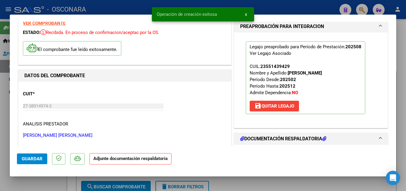
scroll to position [59, 0]
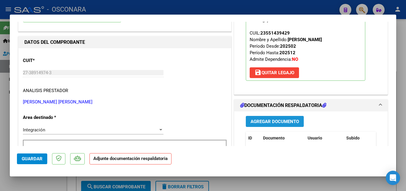
click at [258, 120] on span "Agregar Documento" at bounding box center [275, 121] width 48 height 5
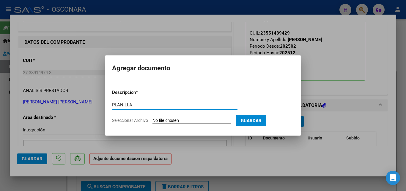
type input "PLANILLA"
click at [158, 119] on input "Seleccionar Archivo" at bounding box center [192, 121] width 79 height 6
type input "C:\fakepath\PLANILLA.pdf"
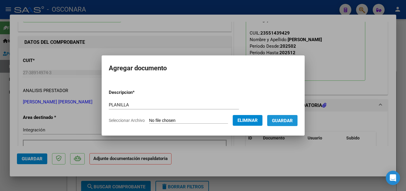
click at [284, 115] on button "Guardar" at bounding box center [282, 120] width 30 height 11
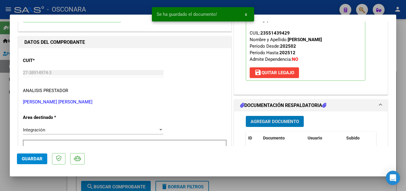
click at [34, 159] on span "Guardar" at bounding box center [32, 158] width 21 height 5
type input "$ 0,00"
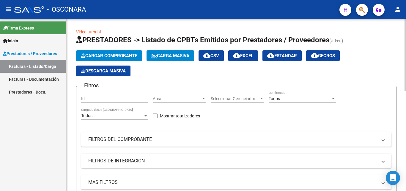
click at [124, 56] on span "Cargar Comprobante" at bounding box center [109, 55] width 56 height 5
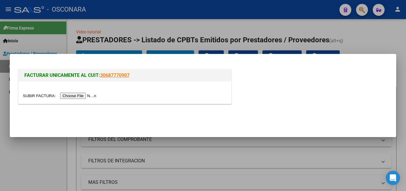
click at [74, 98] on input "file" at bounding box center [60, 95] width 75 height 6
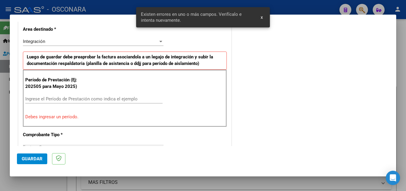
scroll to position [145, 0]
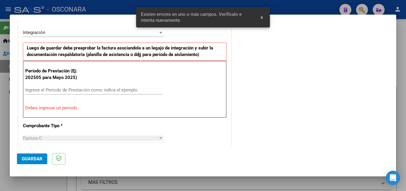
click at [93, 87] on input "Ingrese el Período de Prestación como indica el ejemplo" at bounding box center [93, 89] width 137 height 5
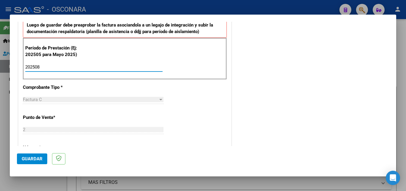
scroll to position [175, 0]
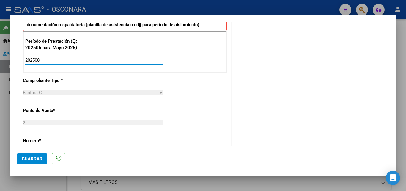
type input "202508"
click at [30, 159] on span "Guardar" at bounding box center [32, 158] width 21 height 5
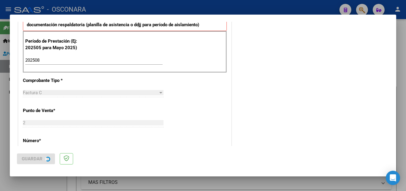
scroll to position [0, 0]
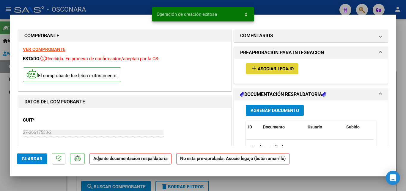
click at [258, 69] on span "Asociar Legajo" at bounding box center [276, 68] width 36 height 5
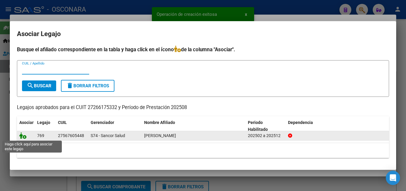
click at [25, 136] on icon at bounding box center [22, 135] width 7 height 7
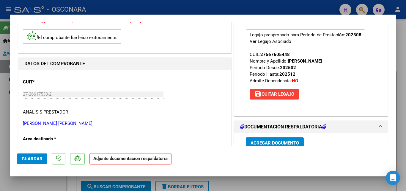
scroll to position [119, 0]
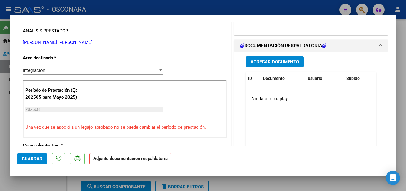
click at [268, 58] on button "Agregar Documento" at bounding box center [275, 61] width 58 height 11
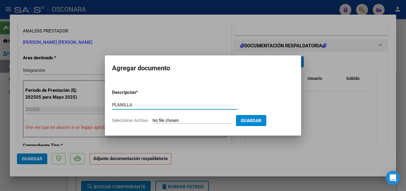
type input "PLANILLA"
click at [172, 119] on input "Seleccionar Archivo" at bounding box center [192, 121] width 79 height 6
type input "C:\fakepath\PLANILLA.pdf"
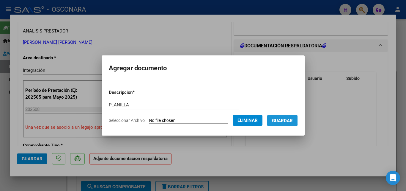
click at [283, 120] on span "Guardar" at bounding box center [282, 120] width 21 height 5
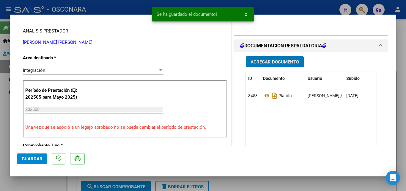
click at [41, 158] on span "Guardar" at bounding box center [32, 158] width 21 height 5
type input "$ 0,00"
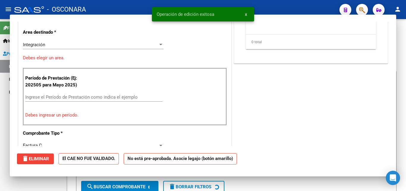
scroll to position [0, 0]
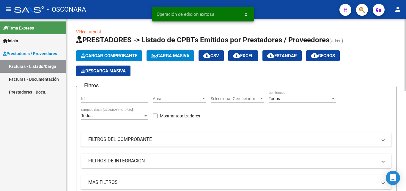
click at [118, 61] on button "Cargar Comprobante" at bounding box center [109, 55] width 66 height 11
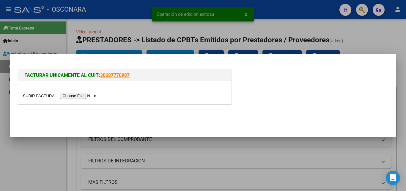
click at [86, 98] on input "file" at bounding box center [60, 95] width 75 height 6
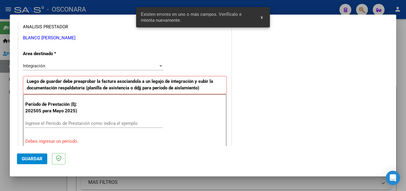
scroll to position [145, 0]
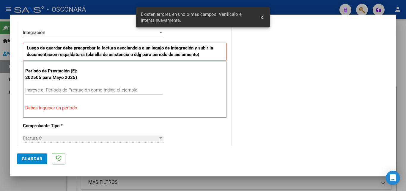
drag, startPoint x: 81, startPoint y: 92, endPoint x: 82, endPoint y: 107, distance: 14.9
click at [80, 93] on div "Ingrese el Período de Prestación como indica el ejemplo" at bounding box center [93, 89] width 137 height 9
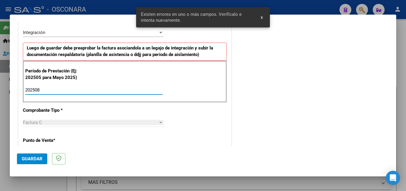
type input "202508"
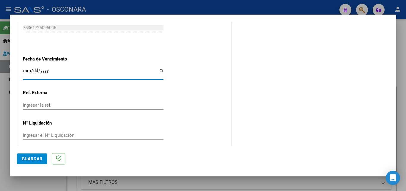
scroll to position [399, 0]
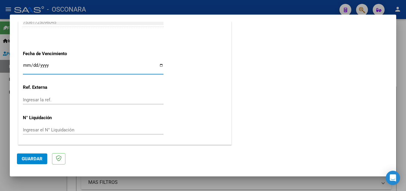
click at [28, 157] on span "Guardar" at bounding box center [32, 158] width 21 height 5
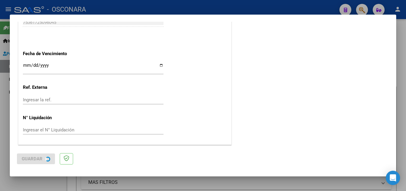
scroll to position [0, 0]
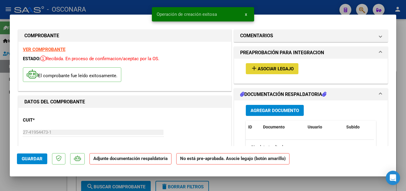
click at [281, 70] on span "Asociar Legajo" at bounding box center [276, 68] width 36 height 5
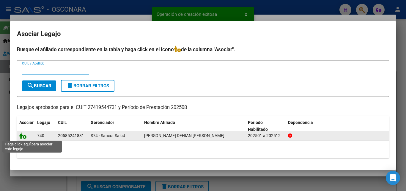
click at [22, 136] on icon at bounding box center [22, 135] width 7 height 7
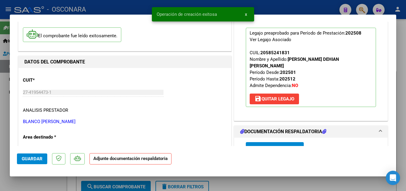
scroll to position [119, 0]
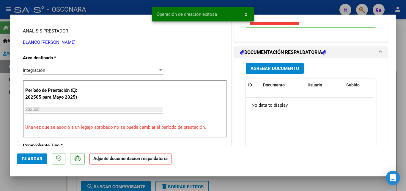
click at [268, 72] on button "Agregar Documento" at bounding box center [275, 68] width 58 height 11
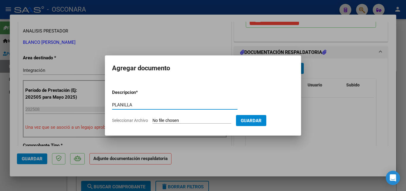
type input "PLANILLA"
click at [180, 121] on input "Seleccionar Archivo" at bounding box center [192, 121] width 79 height 6
type input "C:\fakepath\PLANILLA.pdf"
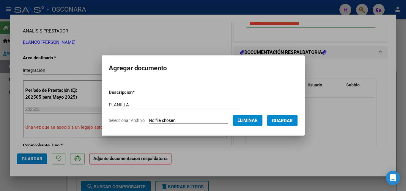
click at [281, 121] on span "Guardar" at bounding box center [282, 120] width 21 height 5
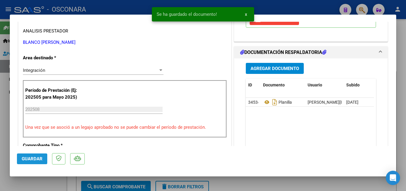
click at [30, 154] on button "Guardar" at bounding box center [32, 158] width 30 height 11
type input "$ 0,00"
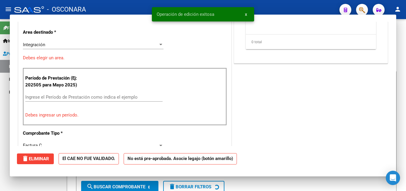
scroll to position [101, 0]
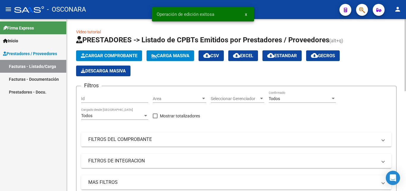
click at [112, 50] on app-list-header "PRESTADORES -> Listado de CPBTs Emitidos por Prestadores / Proveedores (alt+q) …" at bounding box center [236, 123] width 320 height 177
click at [107, 54] on span "Cargar Comprobante" at bounding box center [109, 55] width 56 height 5
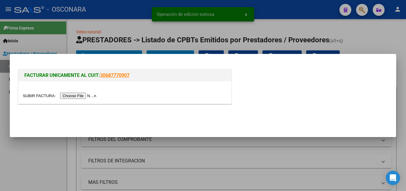
click at [80, 96] on input "file" at bounding box center [60, 95] width 75 height 6
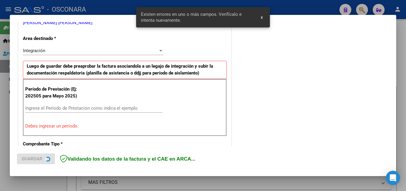
scroll to position [134, 0]
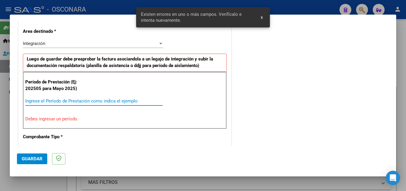
click at [94, 101] on input "Ingrese el Período de Prestación como indica el ejemplo" at bounding box center [93, 100] width 137 height 5
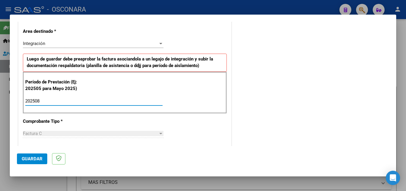
type input "202508"
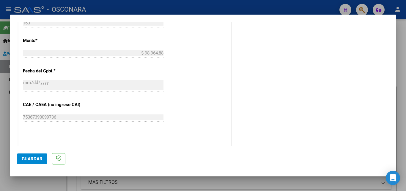
scroll to position [312, 0]
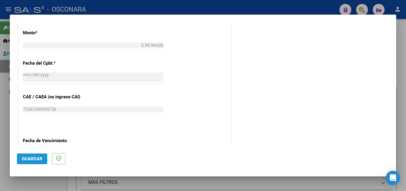
click at [35, 158] on span "Guardar" at bounding box center [32, 158] width 21 height 5
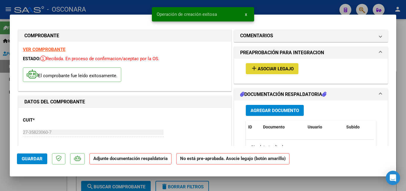
click at [290, 67] on span "Asociar Legajo" at bounding box center [276, 68] width 36 height 5
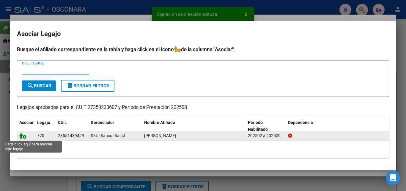
click at [22, 135] on icon at bounding box center [22, 135] width 7 height 7
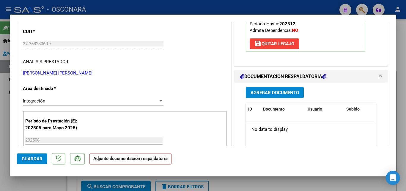
scroll to position [89, 0]
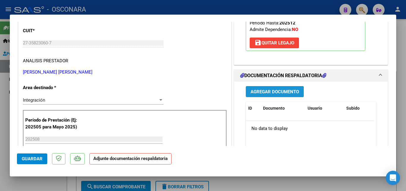
click at [287, 95] on button "Agregar Documento" at bounding box center [275, 91] width 58 height 11
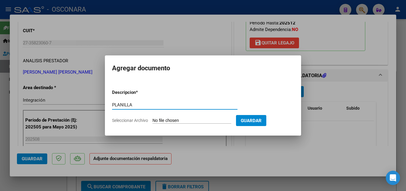
type input "PLANILLA"
click at [163, 119] on input "Seleccionar Archivo" at bounding box center [192, 121] width 79 height 6
type input "C:\fakepath\PLANILLA AGOSTO.pdf"
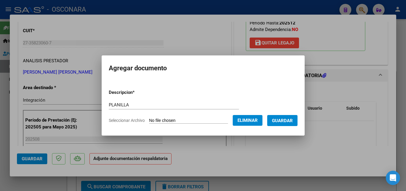
click at [285, 117] on span "Guardar" at bounding box center [282, 119] width 21 height 5
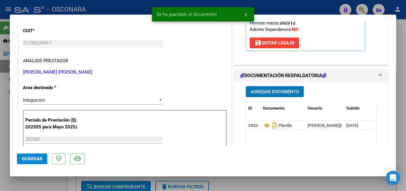
click at [28, 159] on span "Guardar" at bounding box center [32, 158] width 21 height 5
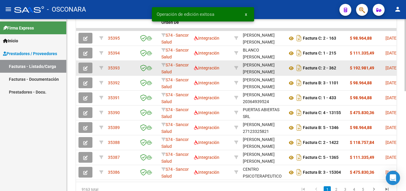
scroll to position [238, 0]
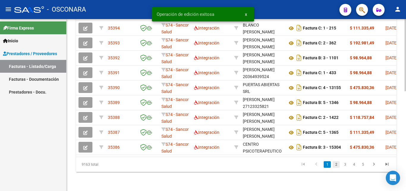
click at [337, 164] on link "2" at bounding box center [336, 164] width 7 height 7
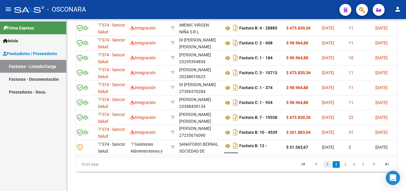
click at [327, 164] on link "1" at bounding box center [327, 164] width 7 height 7
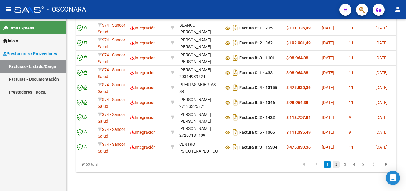
click at [335, 165] on link "2" at bounding box center [336, 164] width 7 height 7
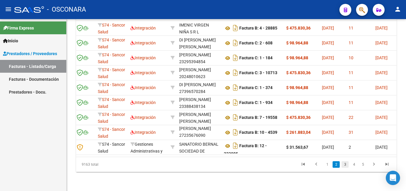
click at [344, 165] on link "3" at bounding box center [345, 164] width 7 height 7
